Goal: Task Accomplishment & Management: Use online tool/utility

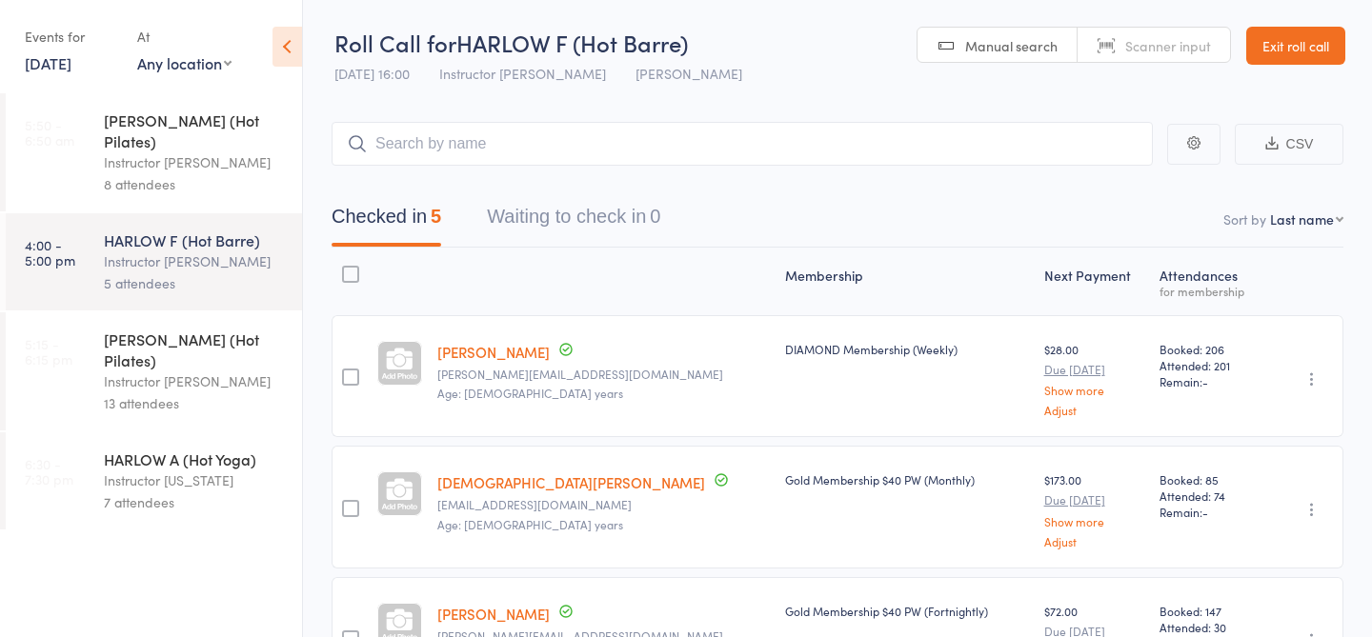
click at [205, 329] on div "[PERSON_NAME] (Hot Pilates)" at bounding box center [195, 350] width 182 height 42
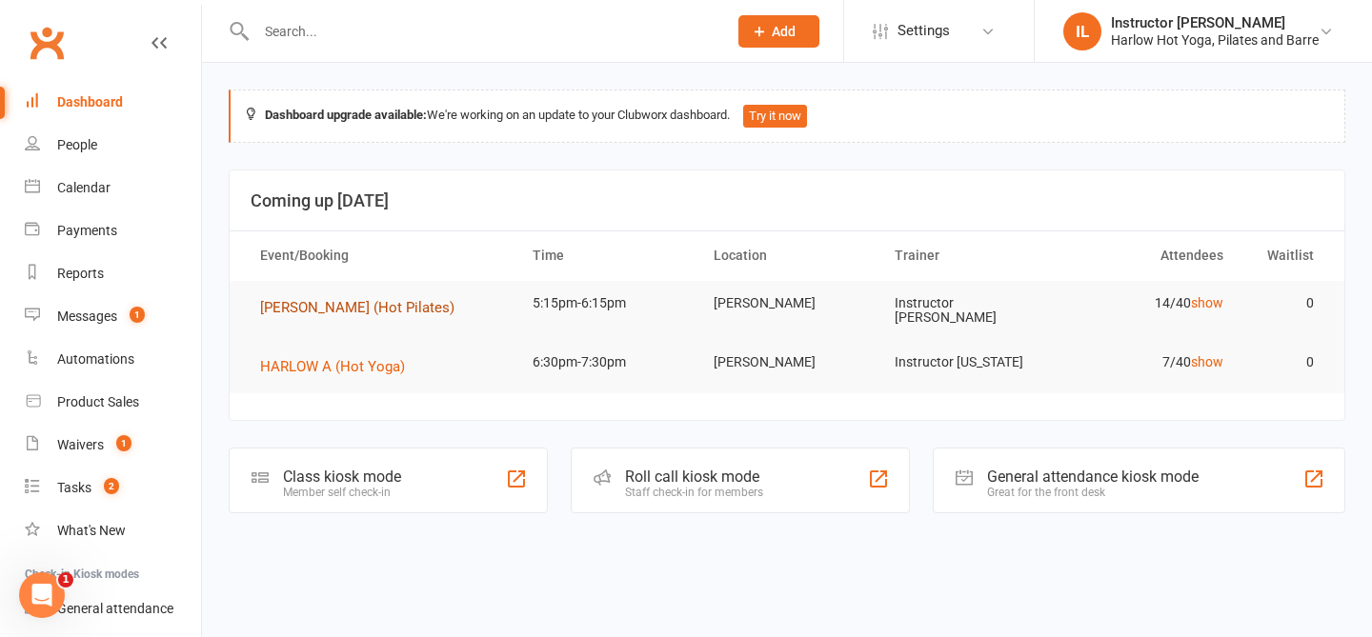
click at [366, 310] on span "[PERSON_NAME] (Hot Pilates)" at bounding box center [357, 307] width 194 height 17
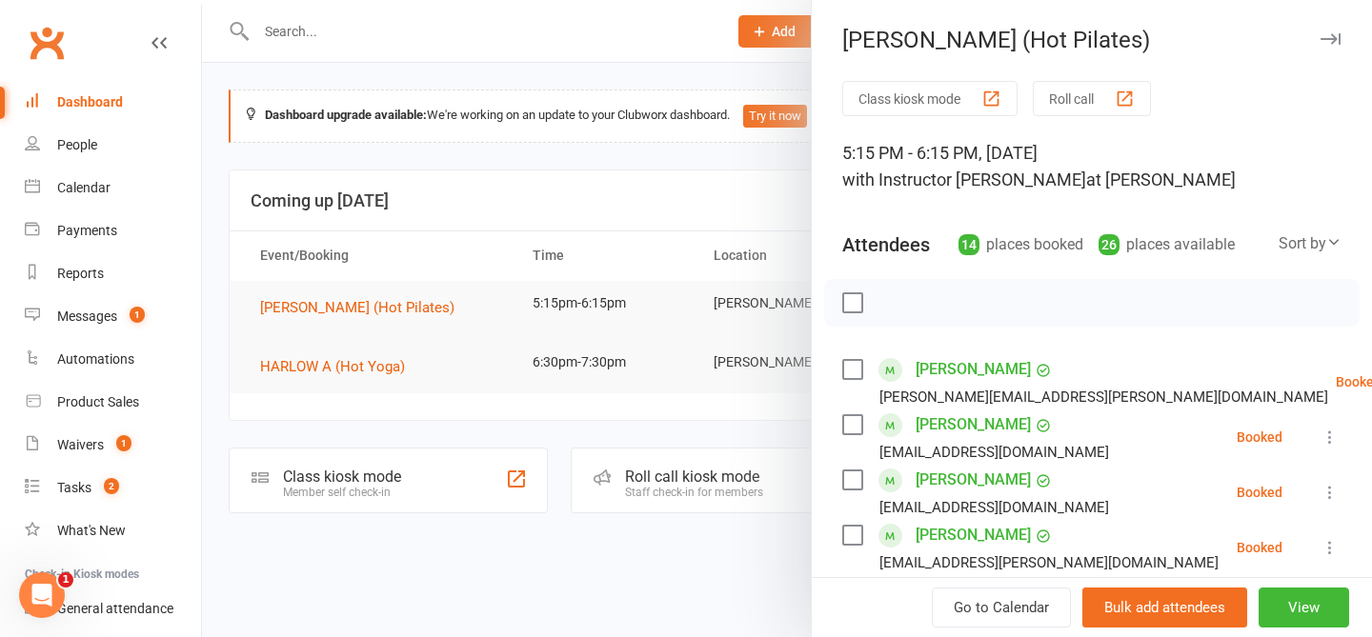
click at [1097, 104] on button "Roll call" at bounding box center [1092, 98] width 118 height 35
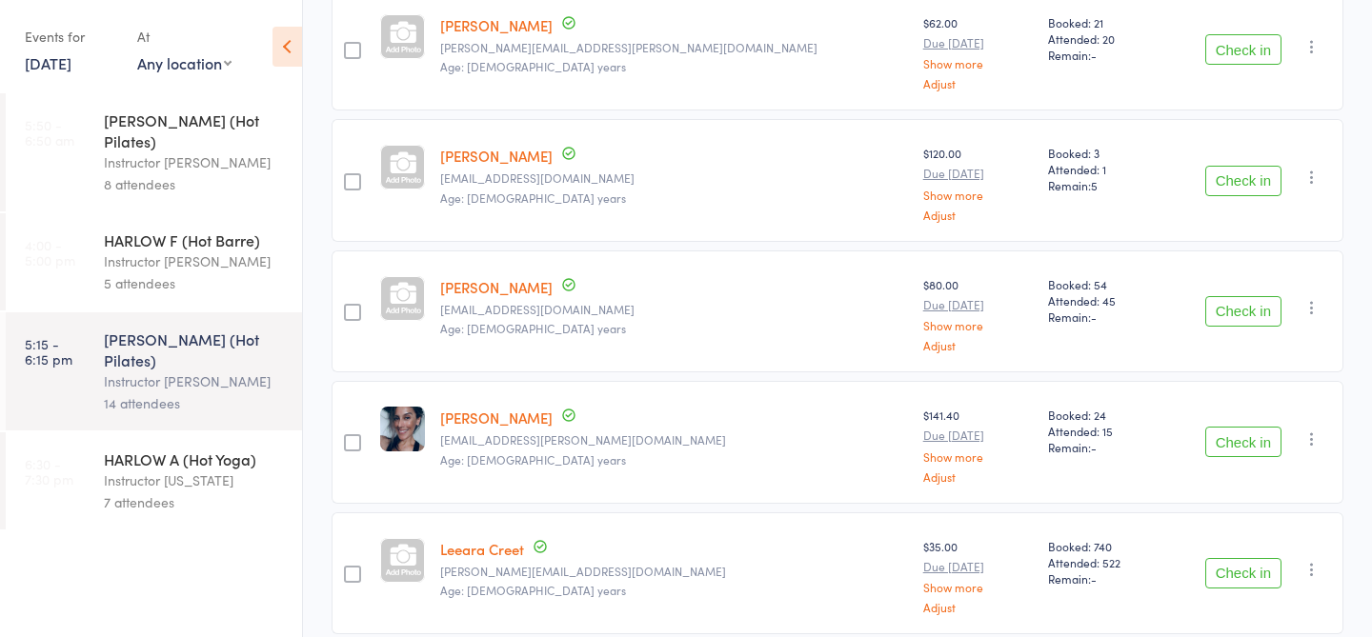
scroll to position [376, 0]
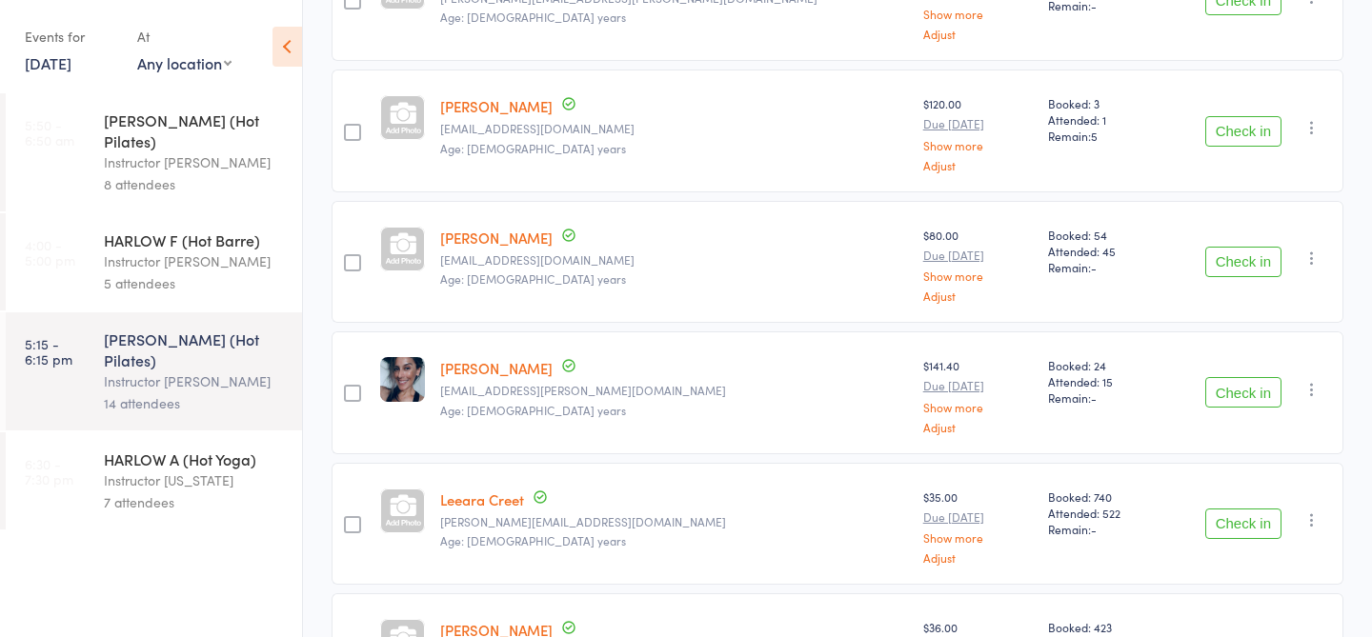
click at [1243, 381] on button "Check in" at bounding box center [1243, 392] width 76 height 30
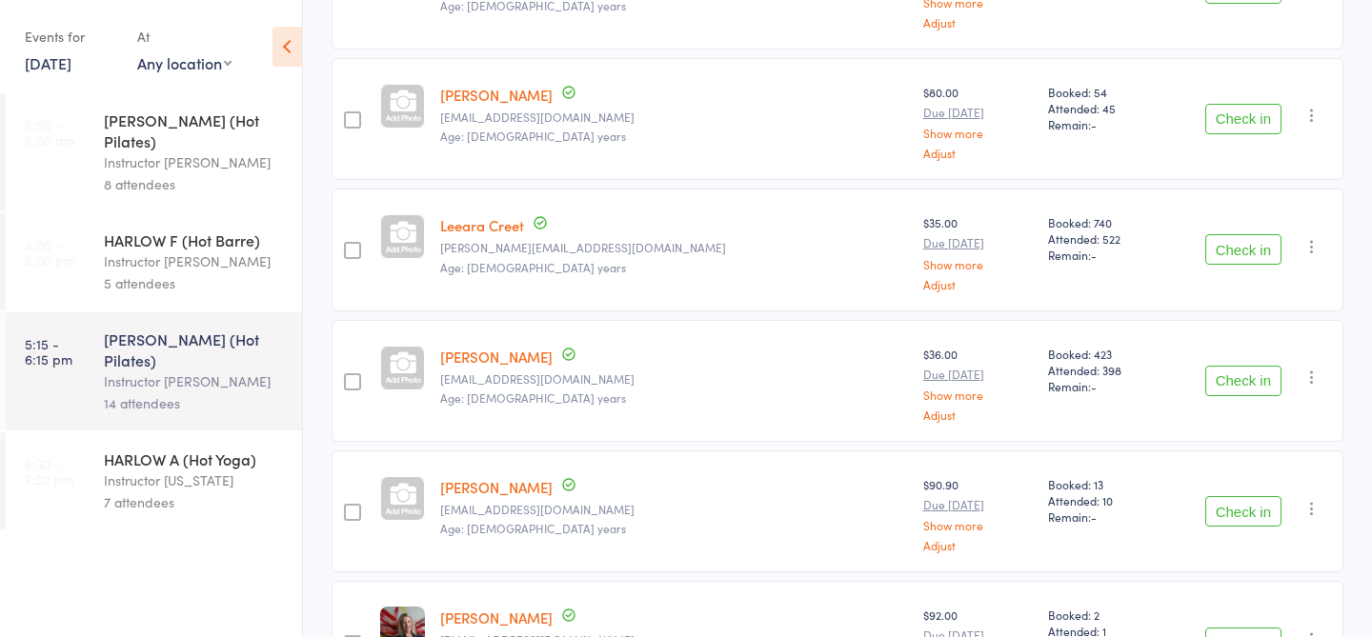
scroll to position [0, 0]
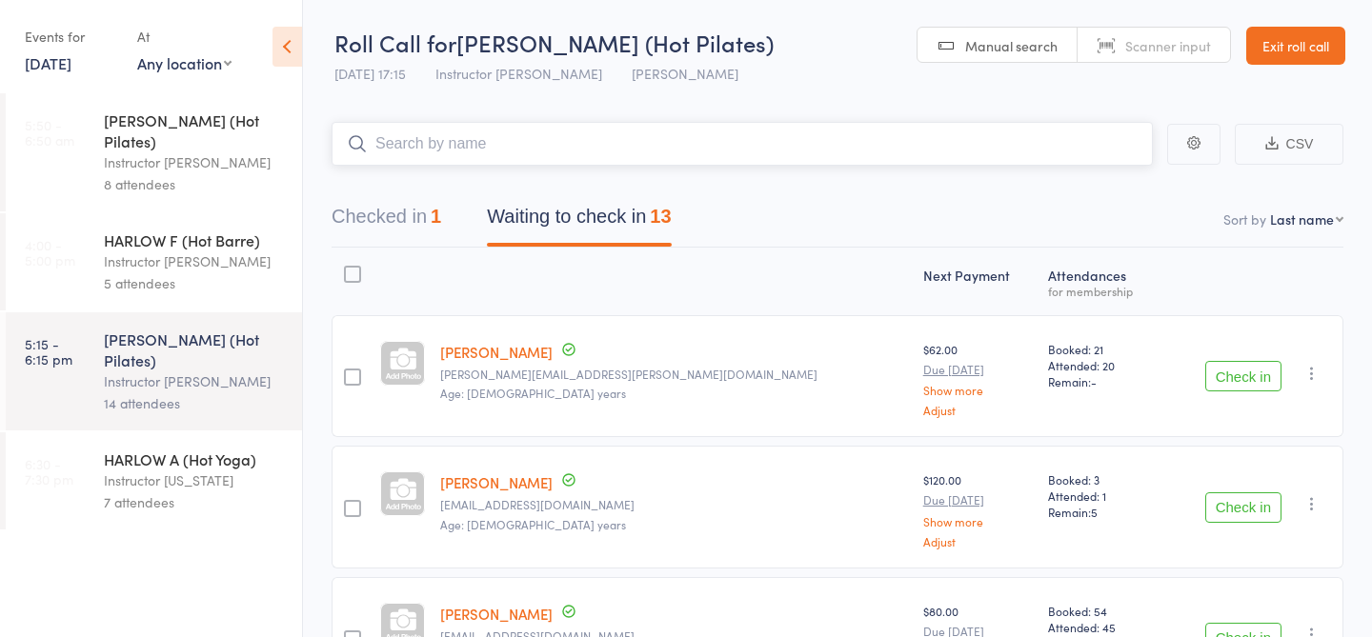
click at [584, 152] on input "search" at bounding box center [742, 144] width 821 height 44
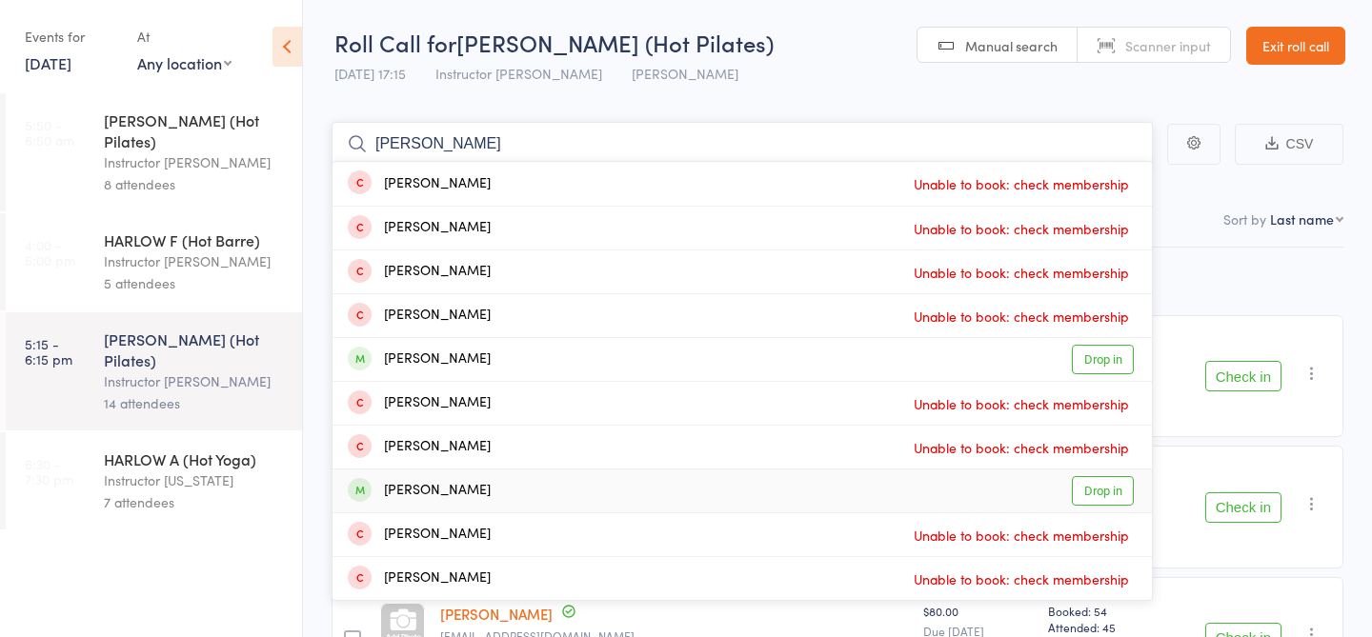
type input "steven"
click at [1092, 493] on link "Drop in" at bounding box center [1103, 491] width 62 height 30
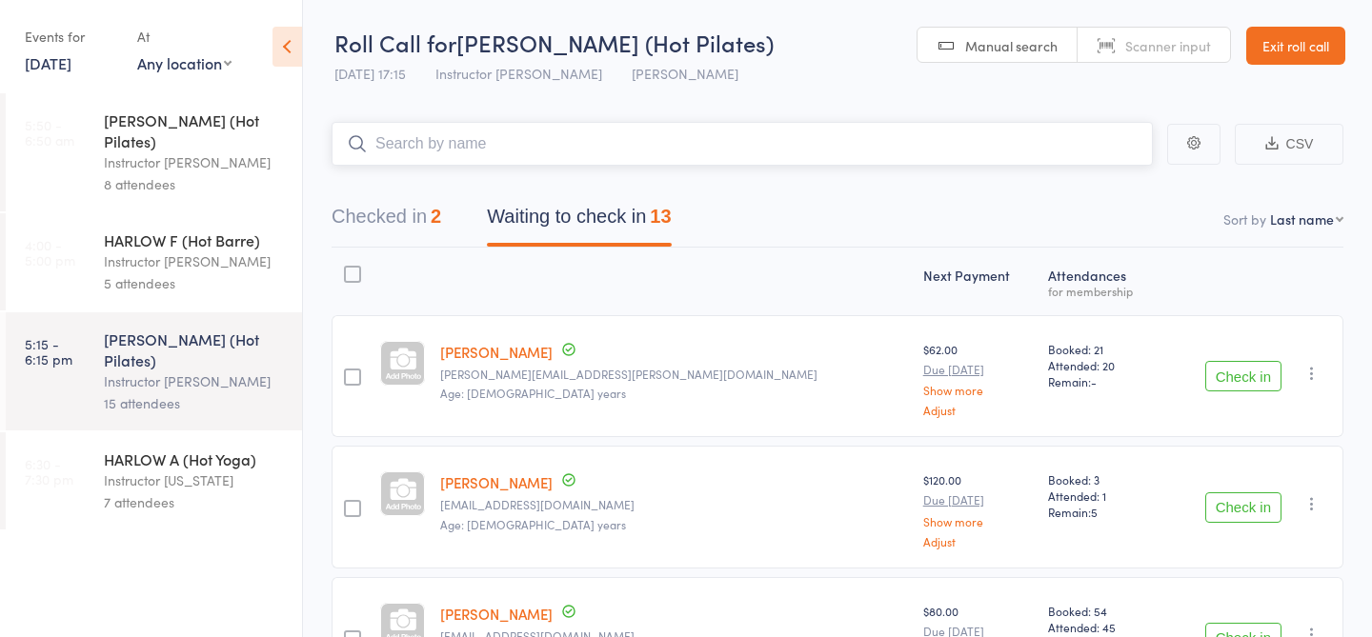
click at [708, 141] on input "search" at bounding box center [742, 144] width 821 height 44
click at [708, 142] on input "search" at bounding box center [742, 144] width 821 height 44
type input "23411"
click at [1106, 190] on link "Check in" at bounding box center [1100, 185] width 68 height 30
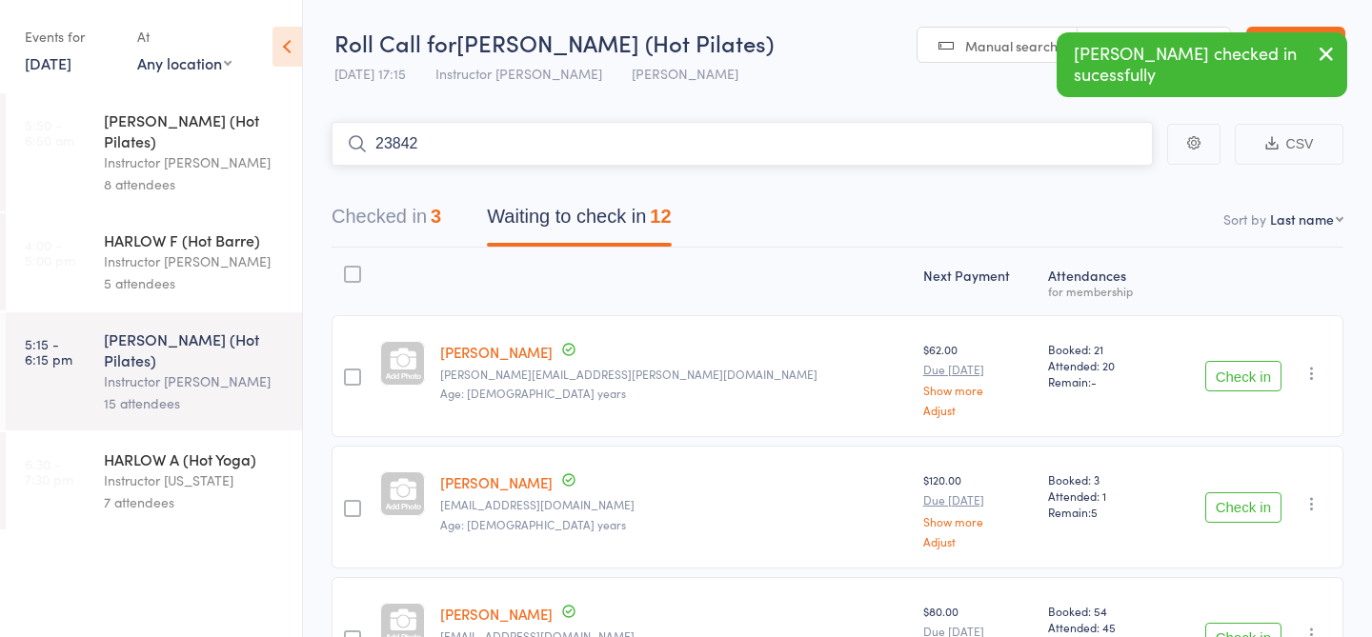
type input "23842"
click at [1094, 192] on link "Check in" at bounding box center [1100, 185] width 68 height 30
type input "22020"
click at [1085, 190] on link "Check in" at bounding box center [1100, 185] width 68 height 30
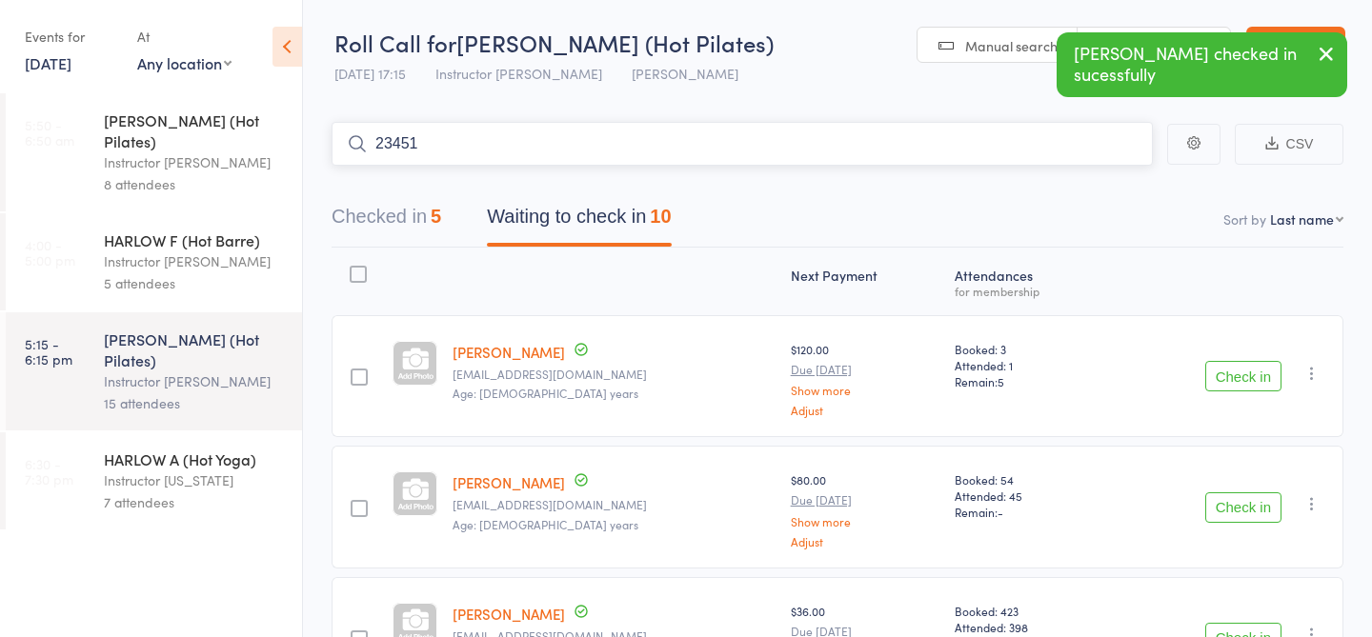
type input "23451"
click at [1108, 176] on link "Check in" at bounding box center [1100, 185] width 68 height 30
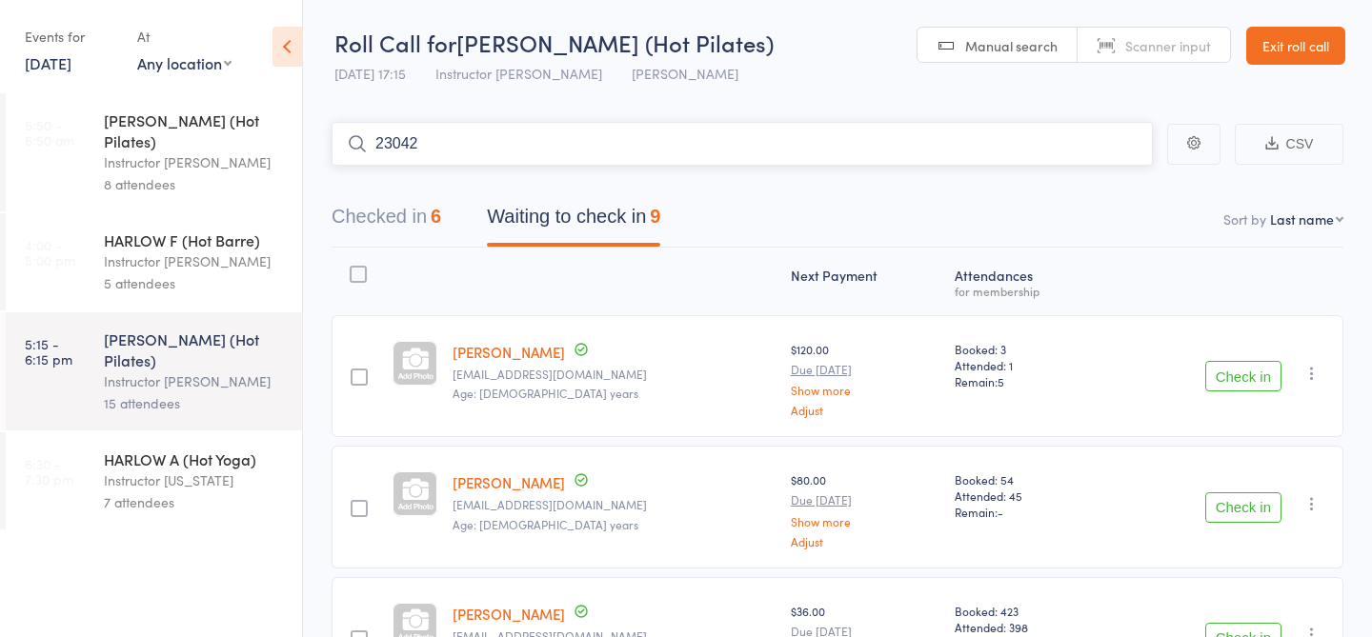
type input "23042"
click at [1114, 184] on link "Check in" at bounding box center [1100, 185] width 68 height 30
click at [908, 159] on input "search" at bounding box center [742, 144] width 821 height 44
type input "23034"
click at [1103, 175] on link "Drop in" at bounding box center [1103, 185] width 62 height 30
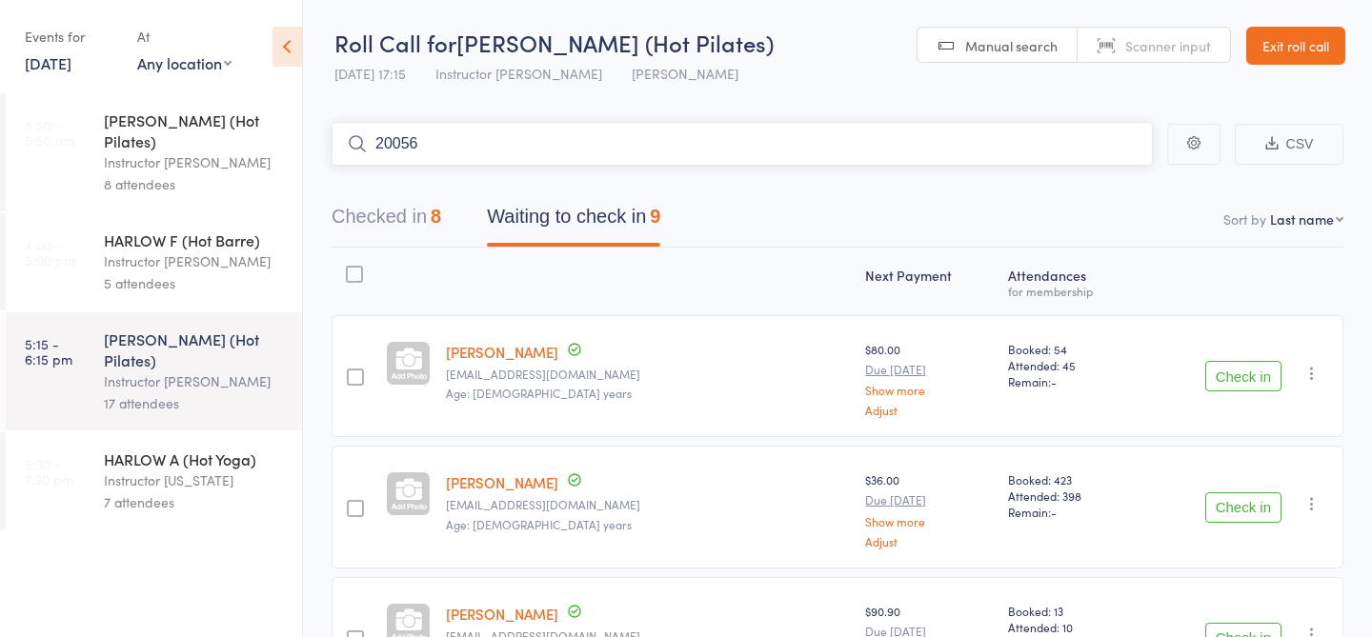
type input "20056"
click at [1112, 178] on link "Check in" at bounding box center [1100, 185] width 68 height 30
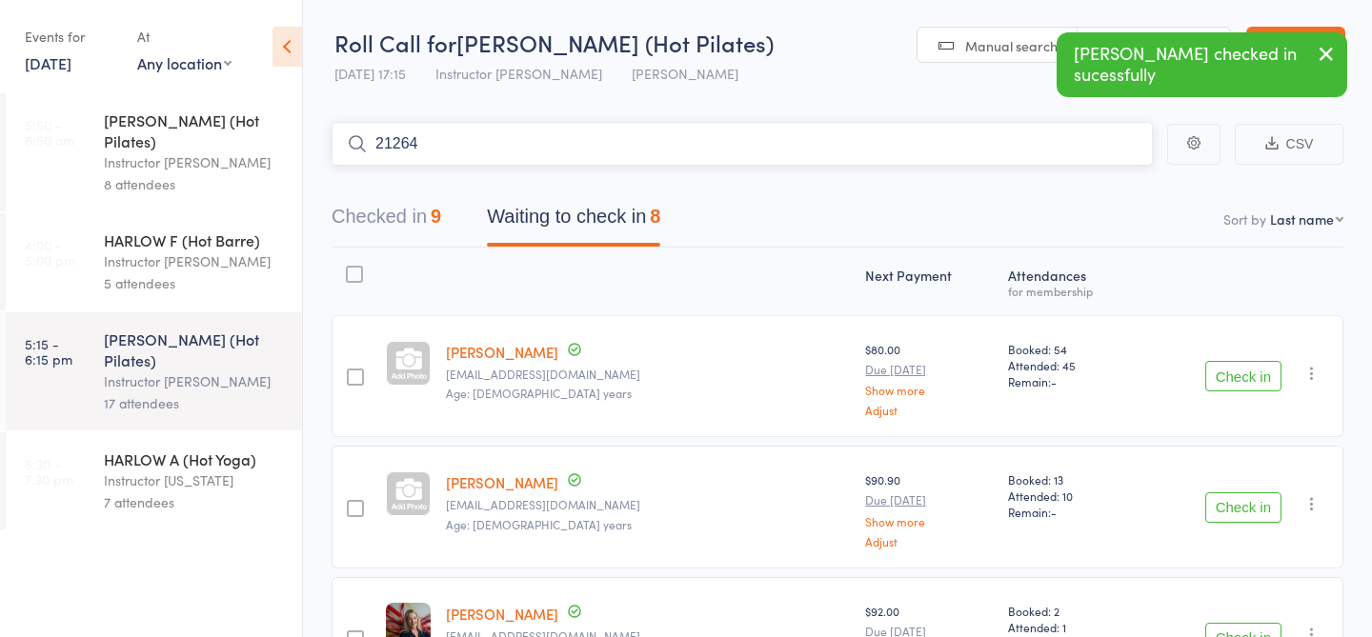
type input "21264"
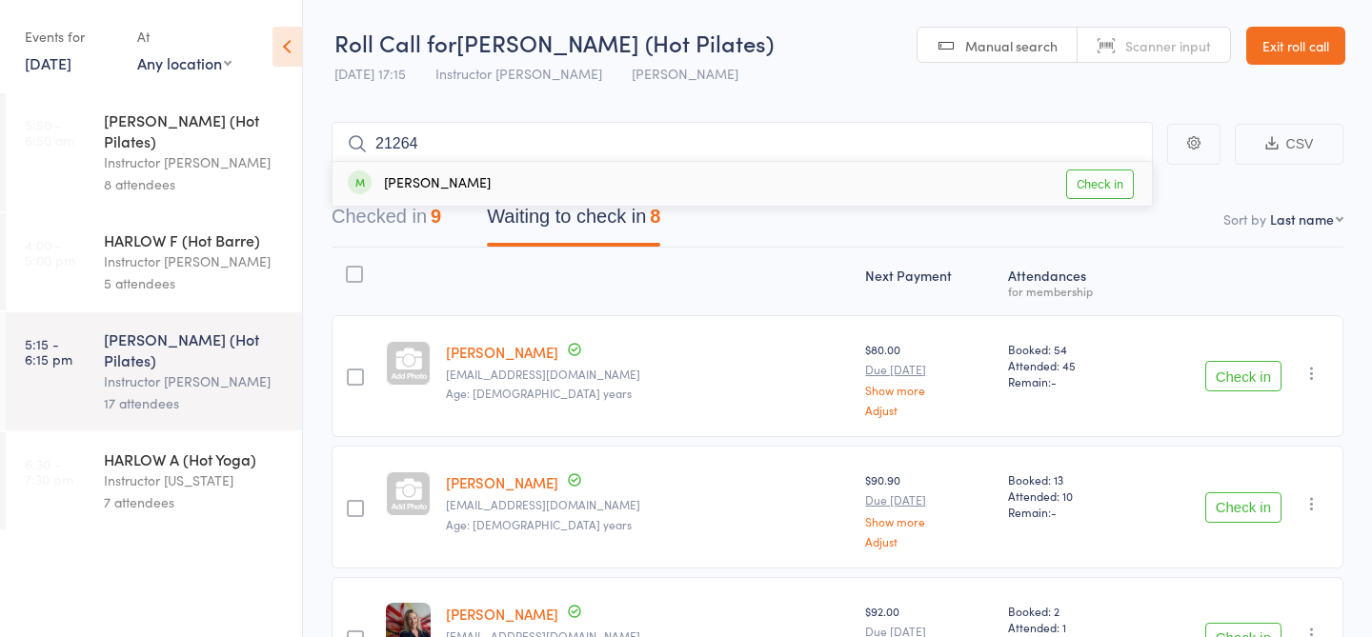
click at [1109, 177] on link "Check in" at bounding box center [1100, 185] width 68 height 30
type input "23184"
click at [1122, 182] on link "Check in" at bounding box center [1100, 185] width 68 height 30
type input "23482"
click at [1099, 179] on link "Check in" at bounding box center [1100, 185] width 68 height 30
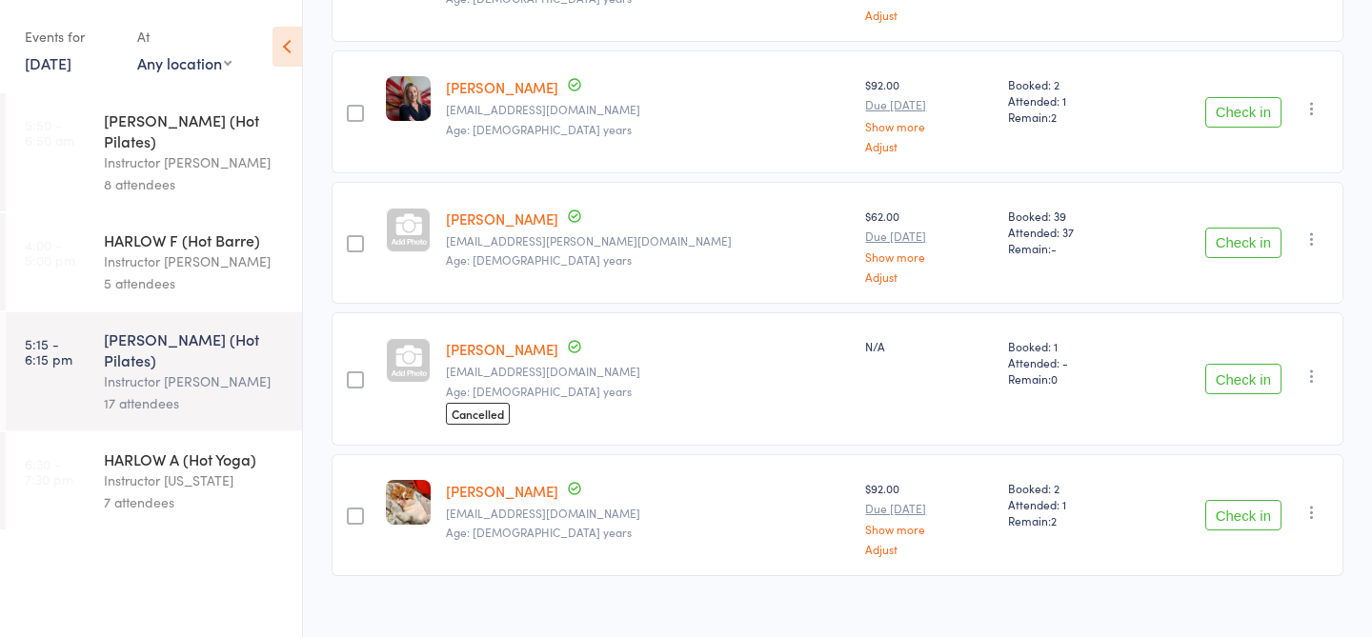
scroll to position [417, 0]
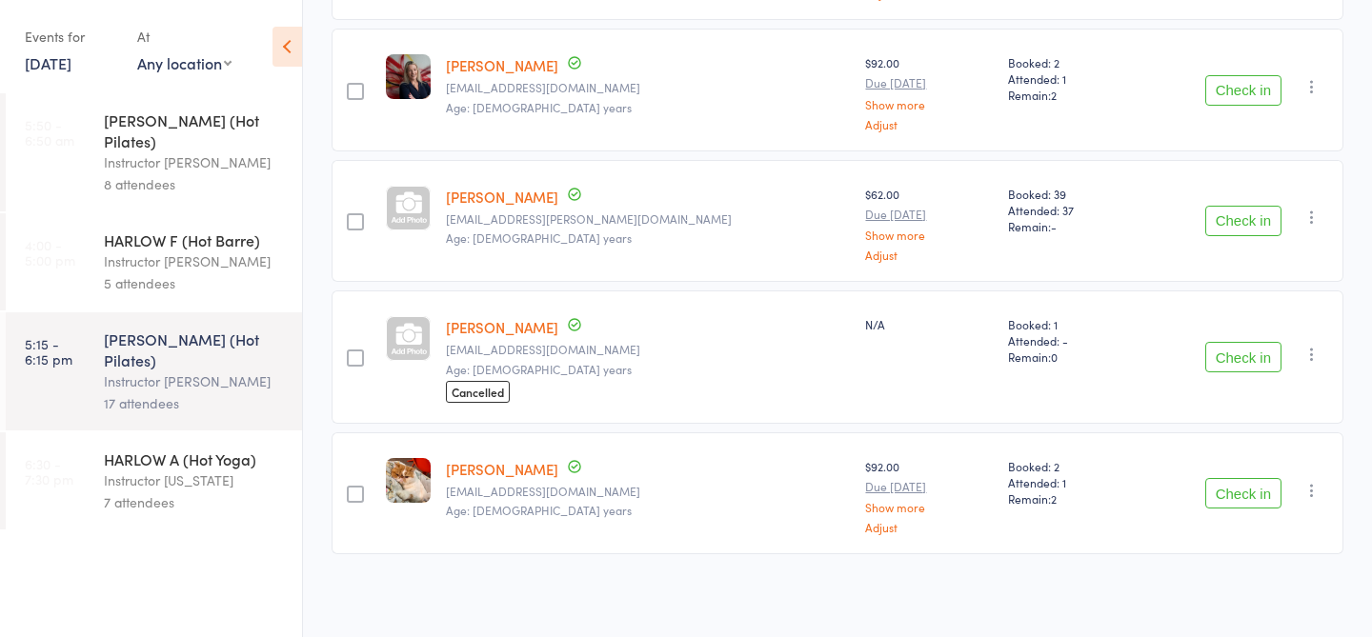
click at [1226, 350] on button "Check in" at bounding box center [1243, 357] width 76 height 30
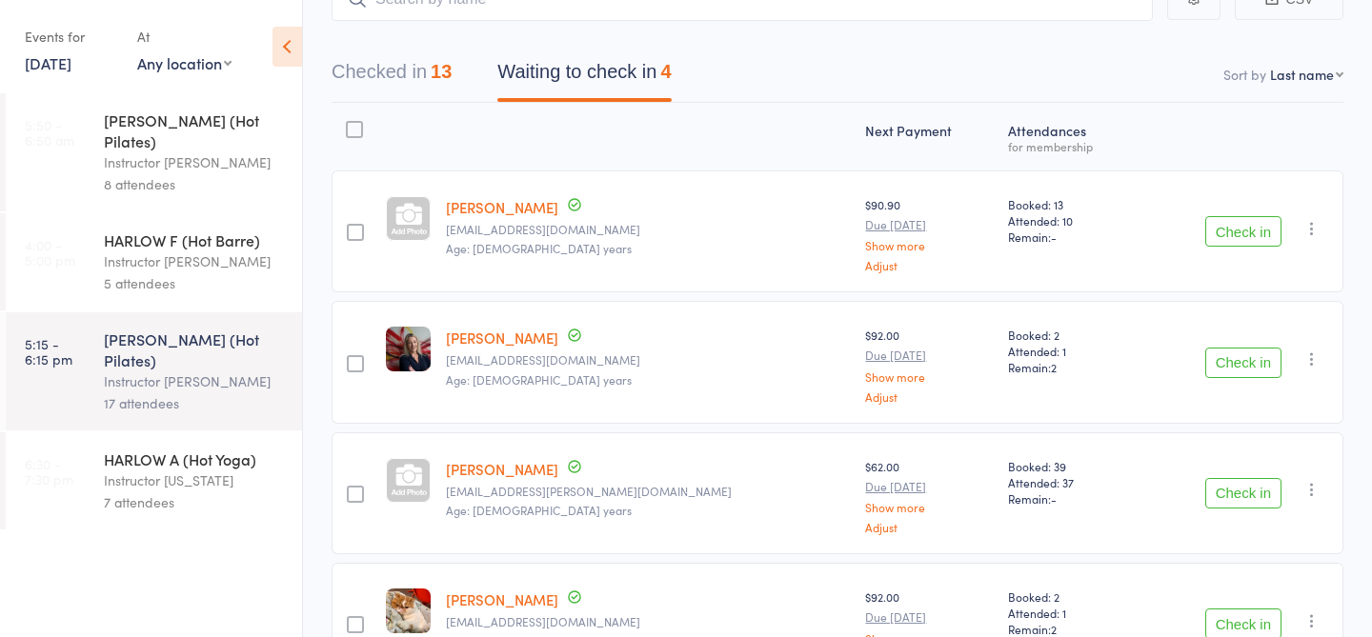
scroll to position [0, 0]
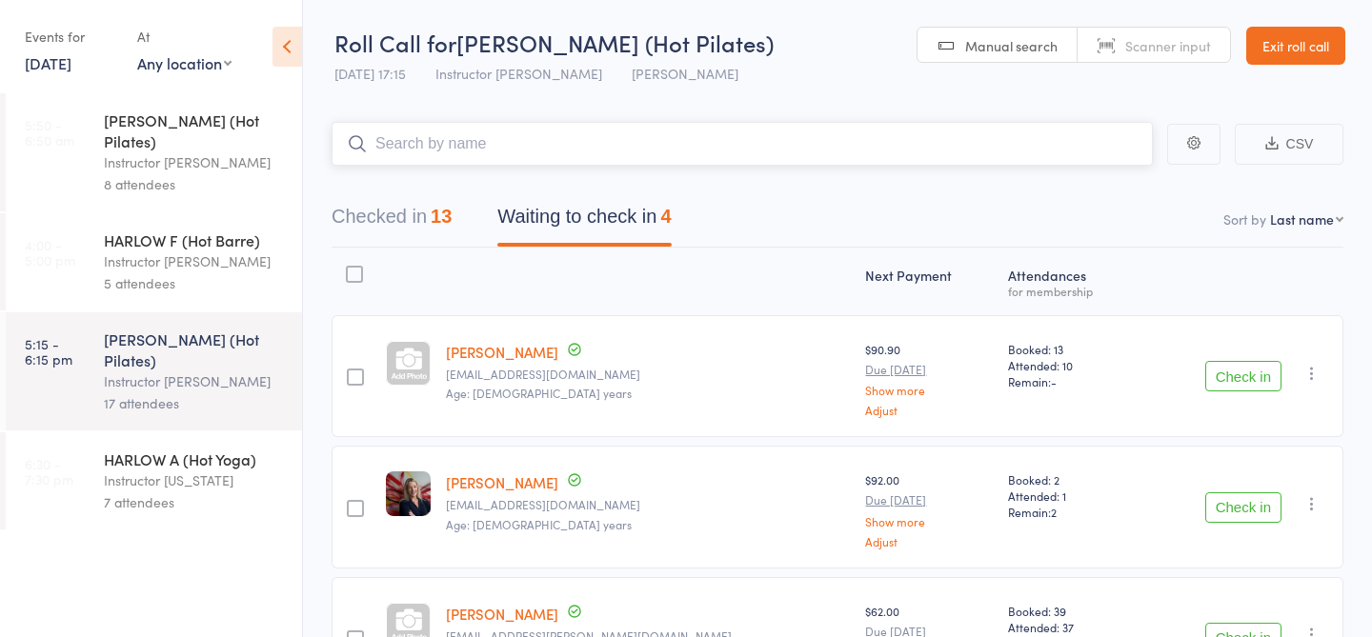
click at [567, 146] on input "search" at bounding box center [742, 144] width 821 height 44
type input "23491"
click at [1095, 188] on link "Check in" at bounding box center [1100, 185] width 68 height 30
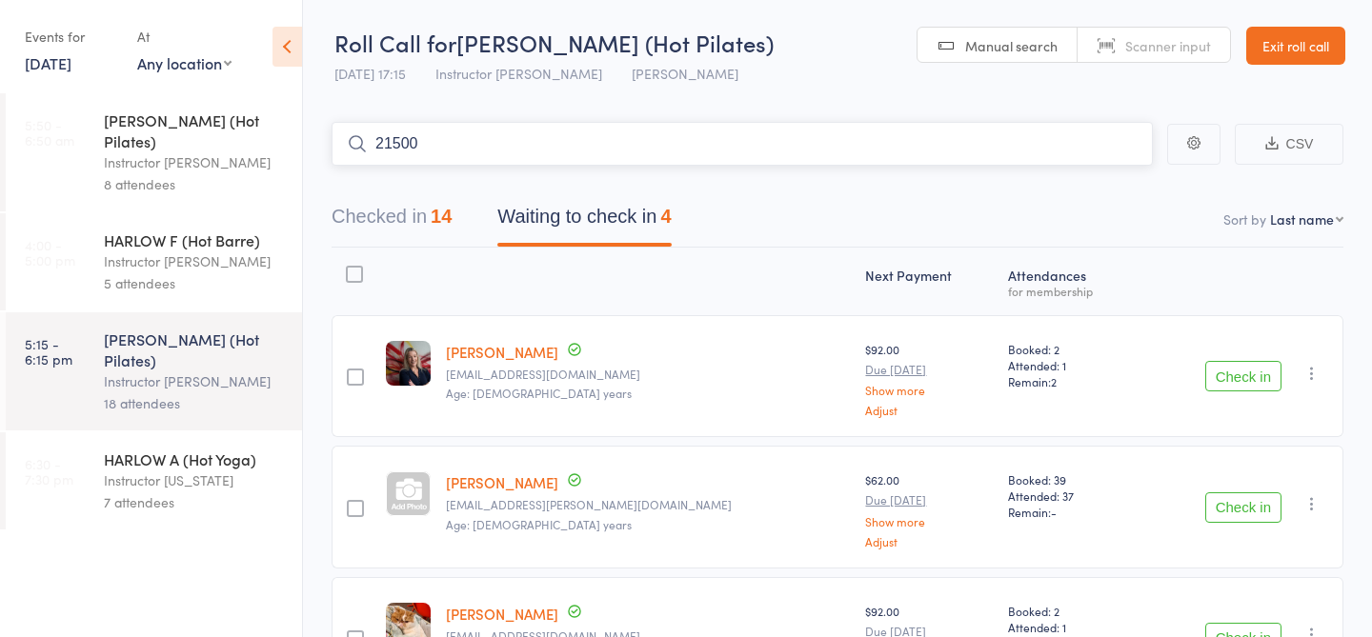
type input "21500"
click at [1120, 181] on link "Check in" at bounding box center [1100, 185] width 68 height 30
click at [1020, 146] on input "search" at bounding box center [742, 144] width 821 height 44
type input "23044"
click at [1090, 182] on link "Check in" at bounding box center [1100, 185] width 68 height 30
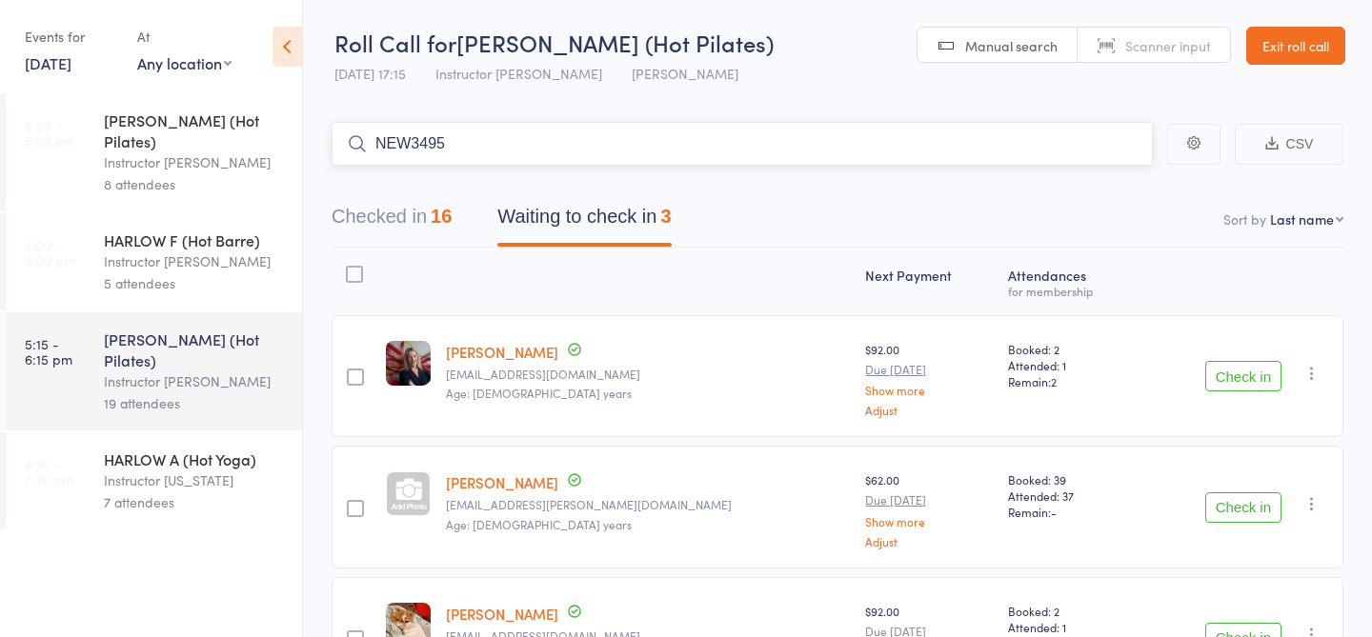
type input "NEW3495"
click at [1108, 192] on link "Check in" at bounding box center [1100, 185] width 68 height 30
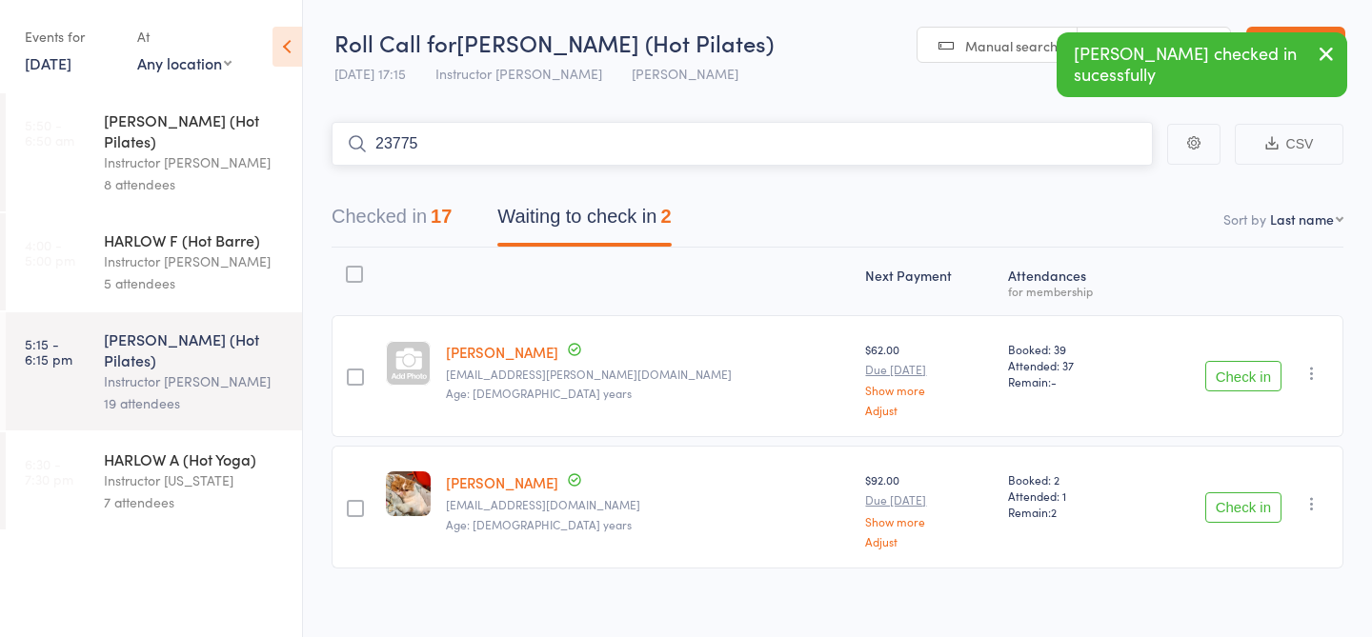
type input "23775"
click at [1110, 192] on link "Check in" at bounding box center [1100, 185] width 68 height 30
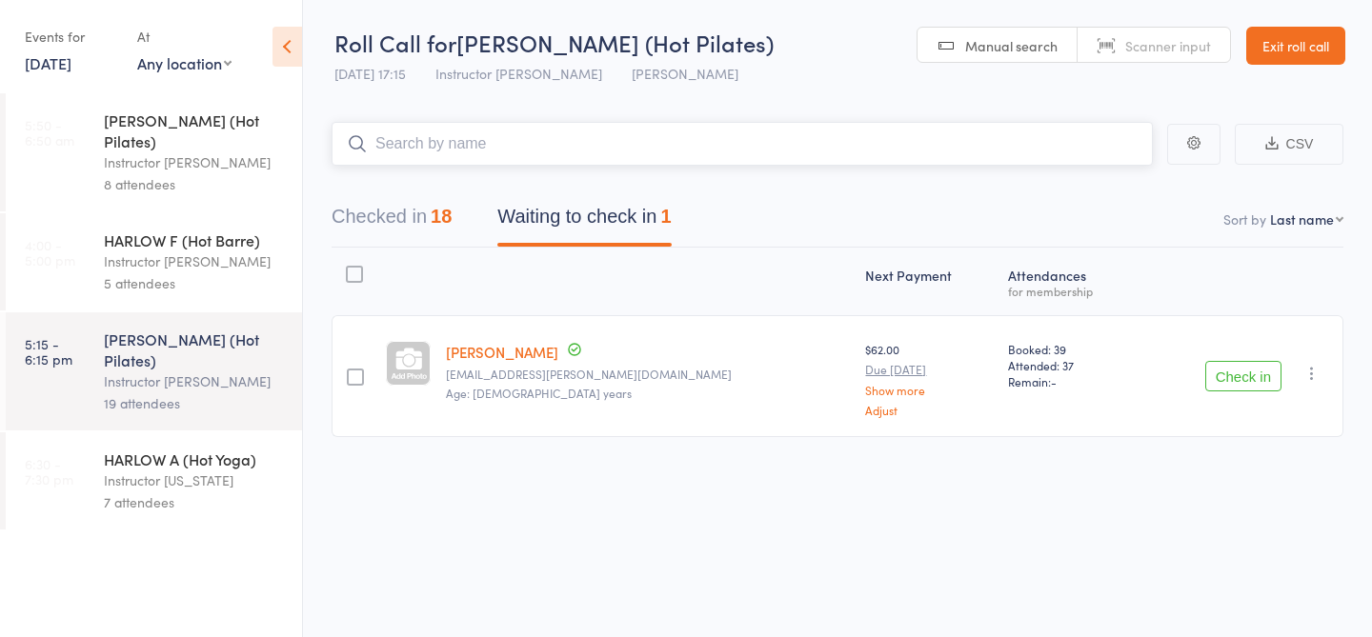
click at [867, 151] on input "search" at bounding box center [742, 144] width 821 height 44
type input "23852"
click at [1081, 187] on link "Check in" at bounding box center [1100, 185] width 68 height 30
